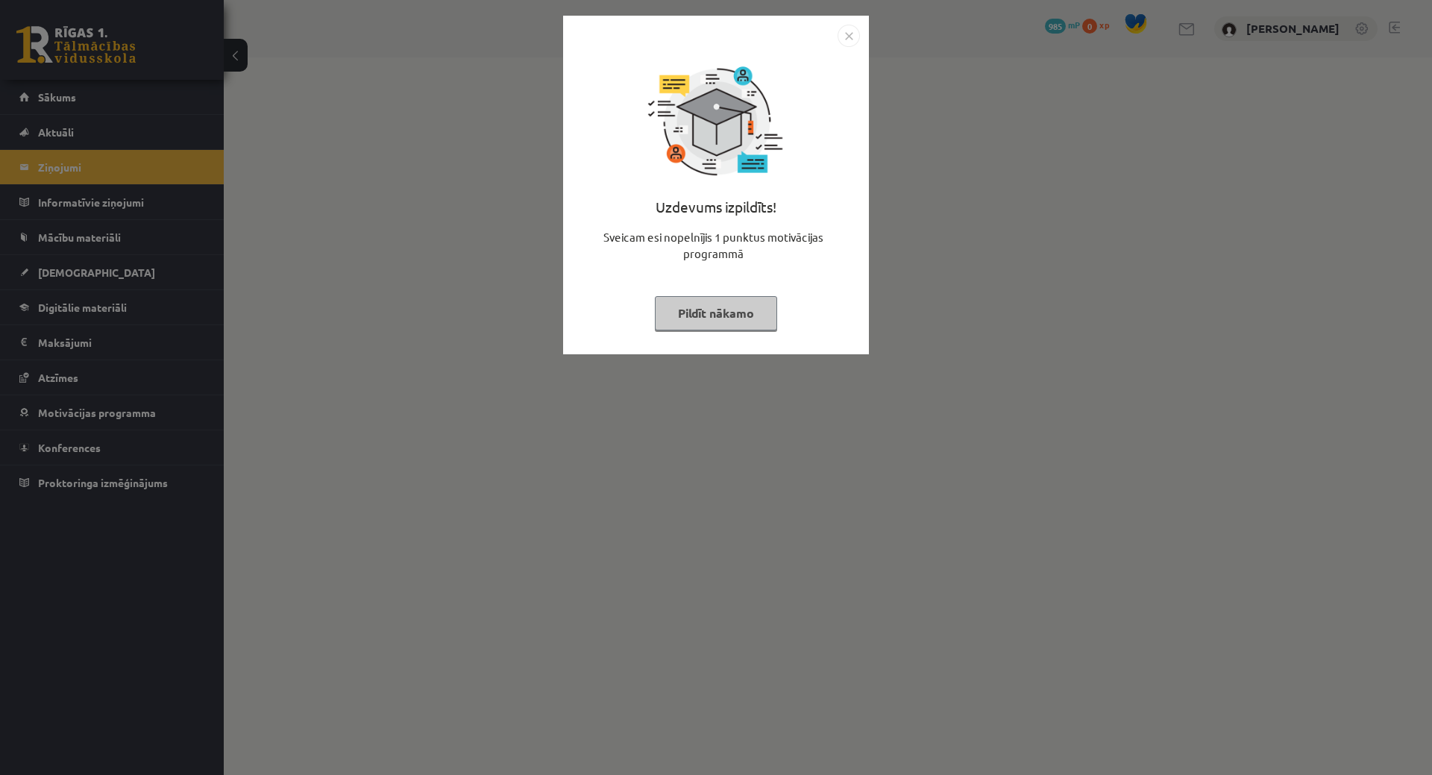
click at [718, 311] on button "Pildīt nākamo" at bounding box center [716, 313] width 122 height 34
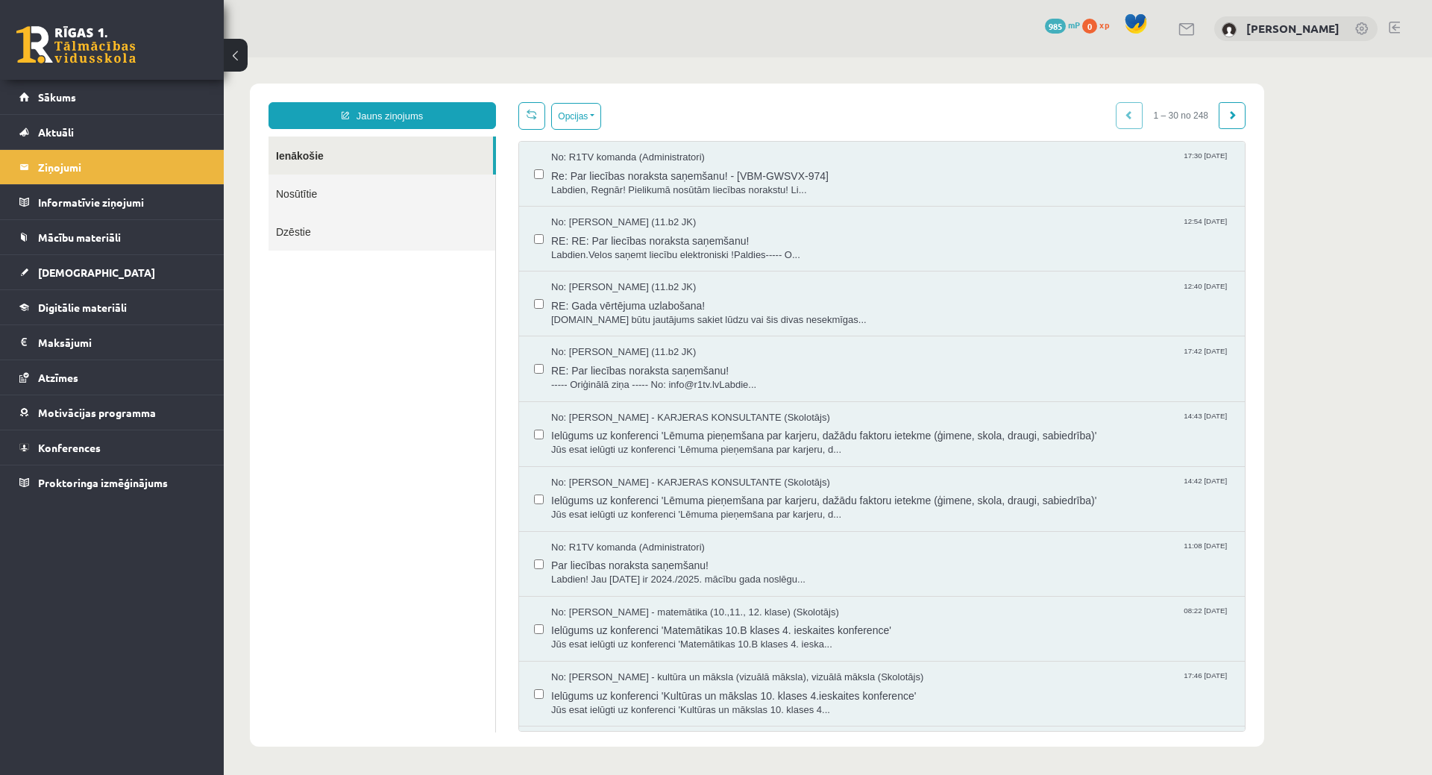
click at [104, 76] on div "0 Dāvanas 985 mP 0 xp" at bounding box center [112, 40] width 224 height 80
click at [121, 101] on link "Sākums" at bounding box center [112, 97] width 186 height 34
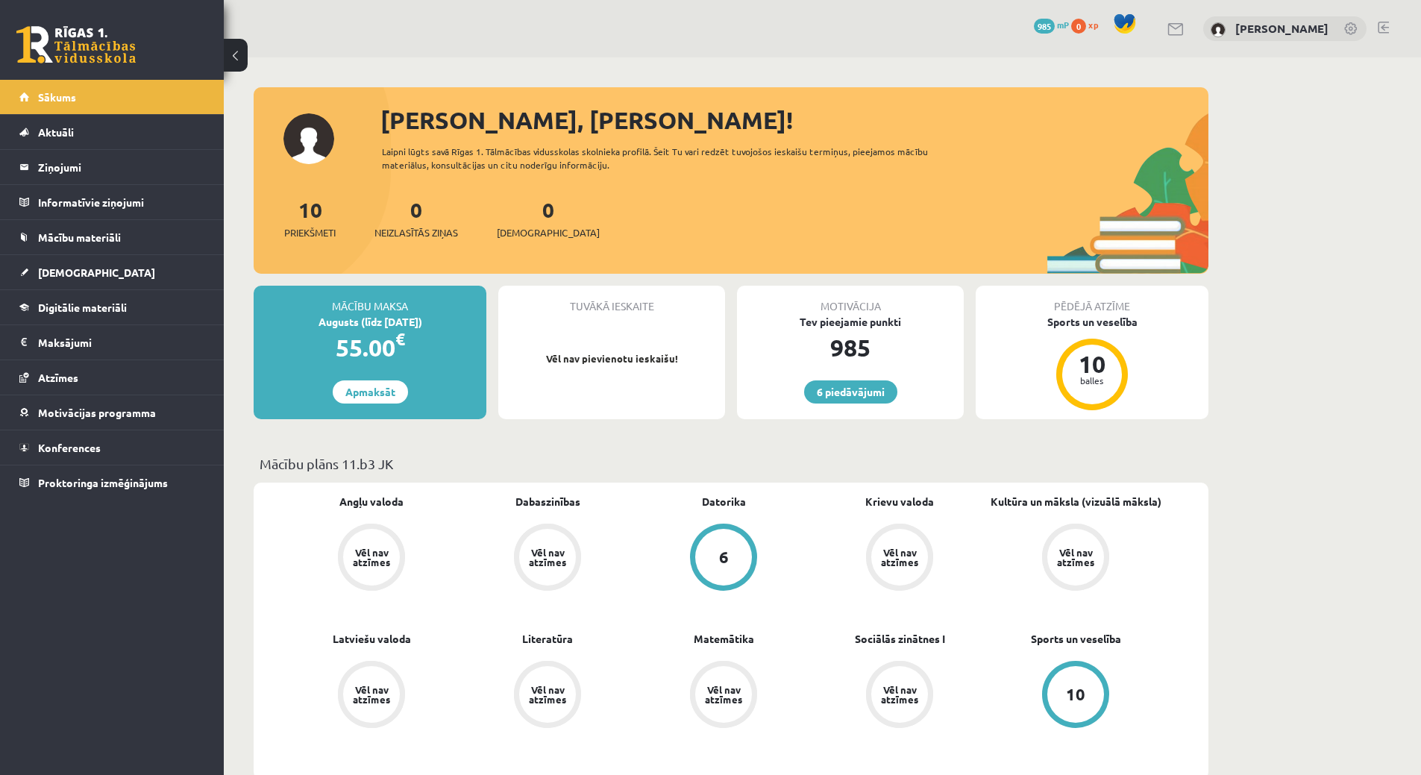
scroll to position [224, 0]
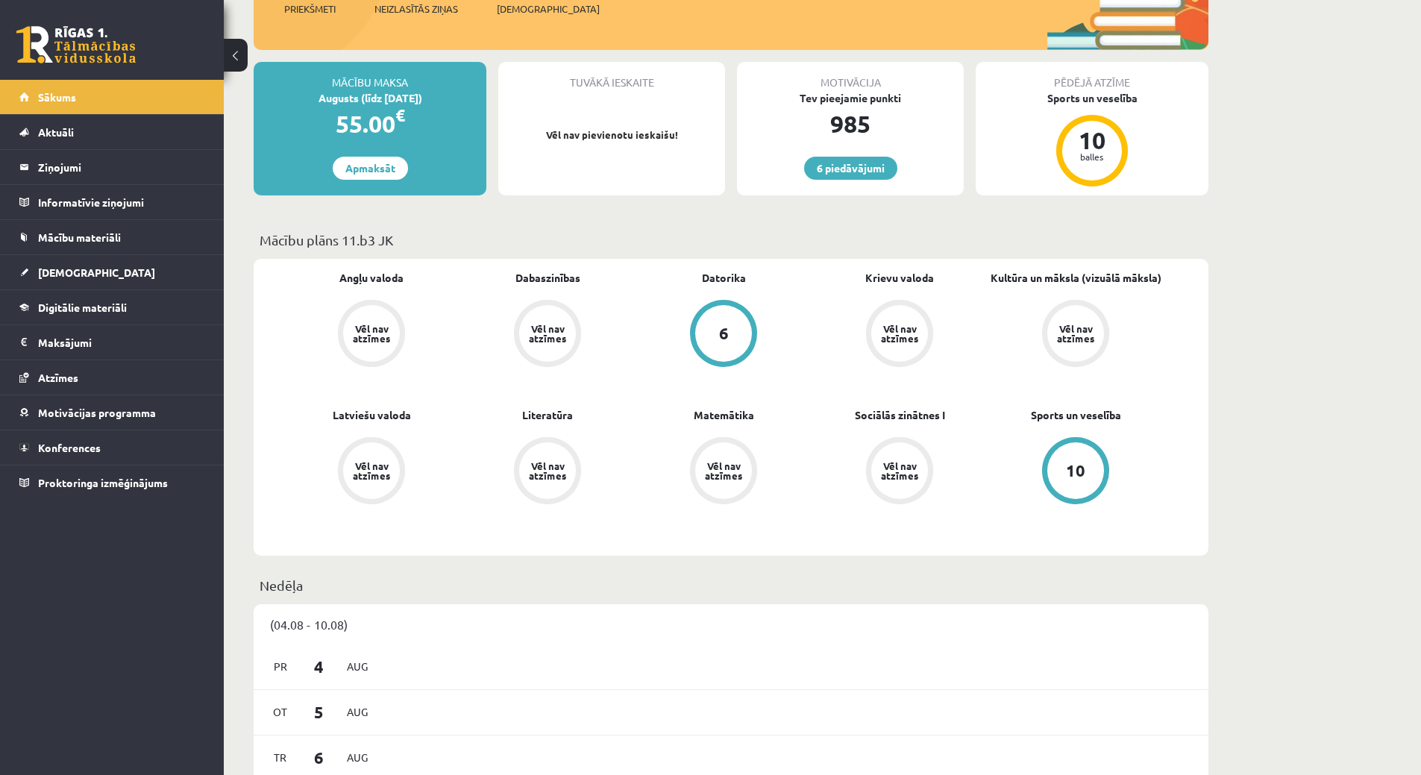
click at [647, 381] on div "Angļu valoda Vēl nav atzīmes Dabaszinības Vēl nav atzīmes [GEOGRAPHIC_DATA] 6 K…" at bounding box center [723, 407] width 880 height 275
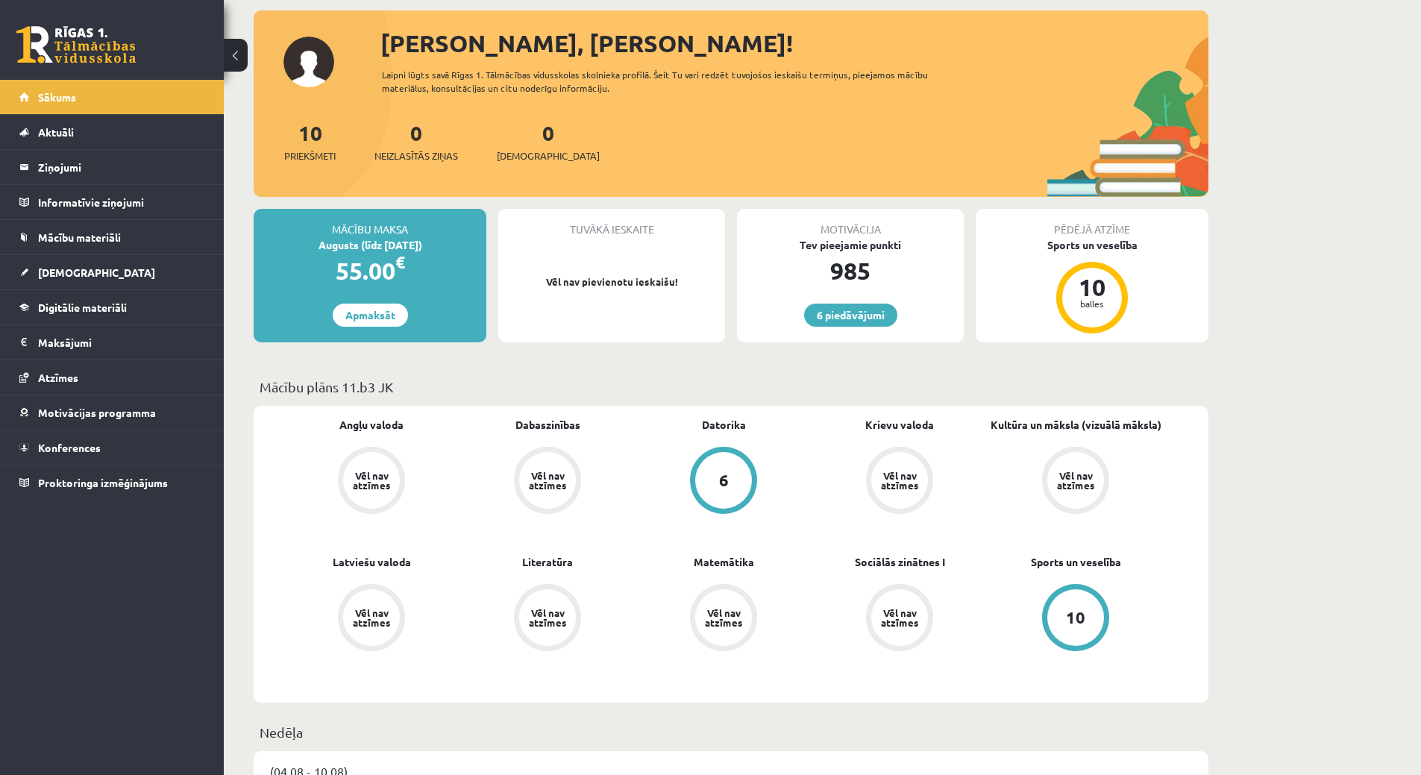
scroll to position [75, 0]
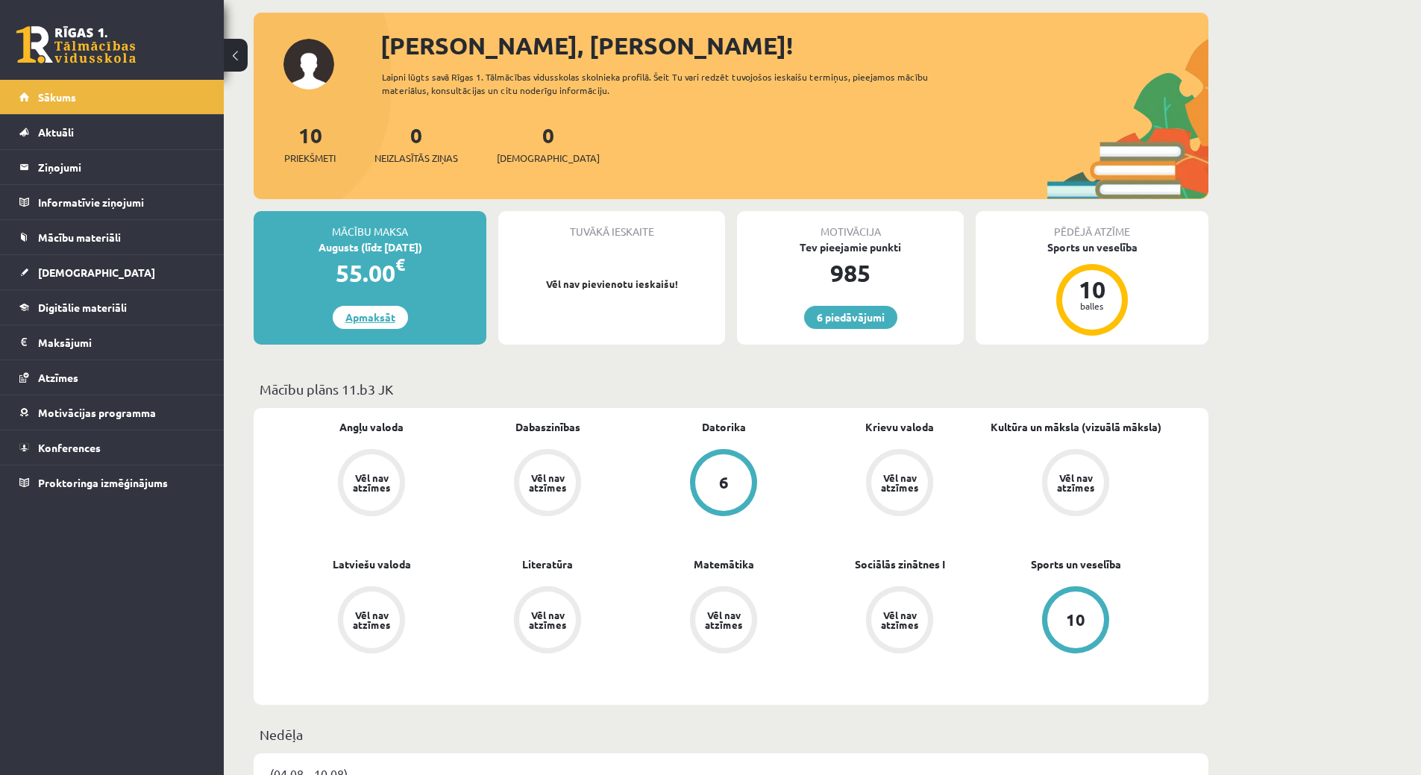
click at [378, 306] on link "Apmaksāt" at bounding box center [370, 317] width 75 height 23
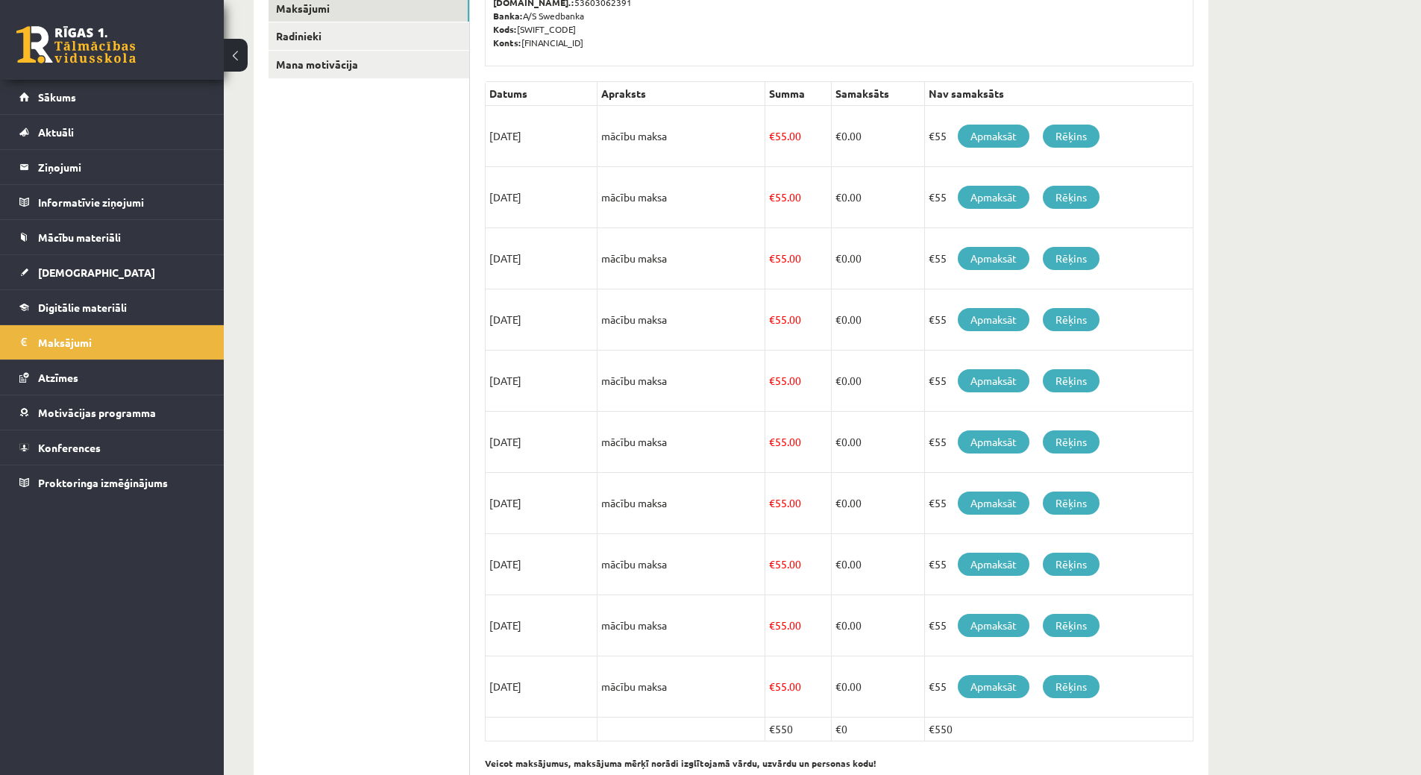
scroll to position [245, 0]
